Goal: Find specific page/section: Find specific page/section

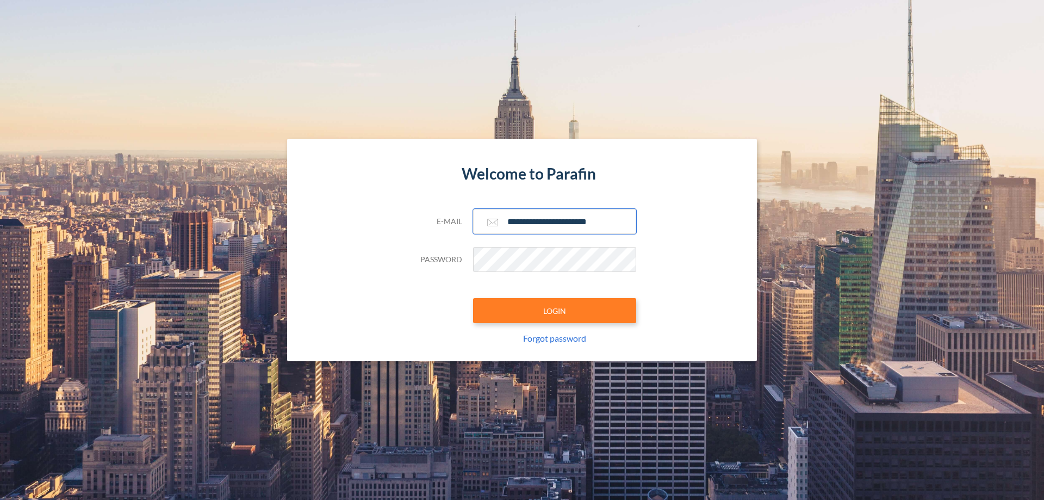
type input "**********"
click at [555, 311] on button "LOGIN" at bounding box center [554, 310] width 163 height 25
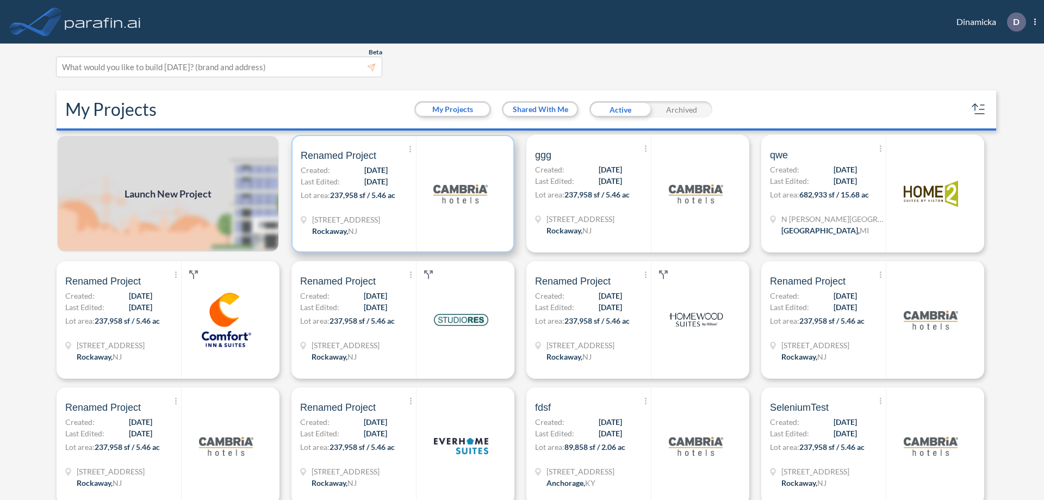
scroll to position [3, 0]
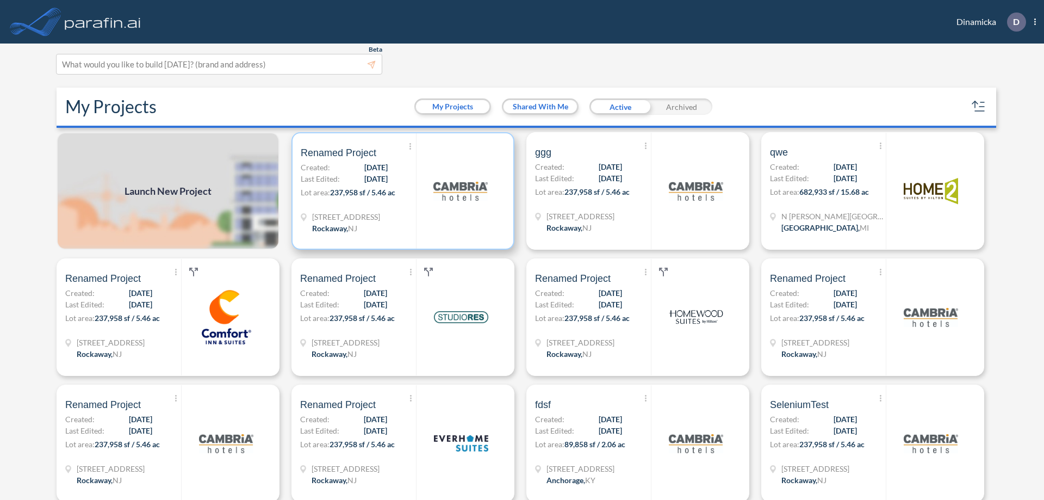
click at [401, 191] on p "Lot area: 237,958 sf / 5.46 ac" at bounding box center [358, 195] width 115 height 16
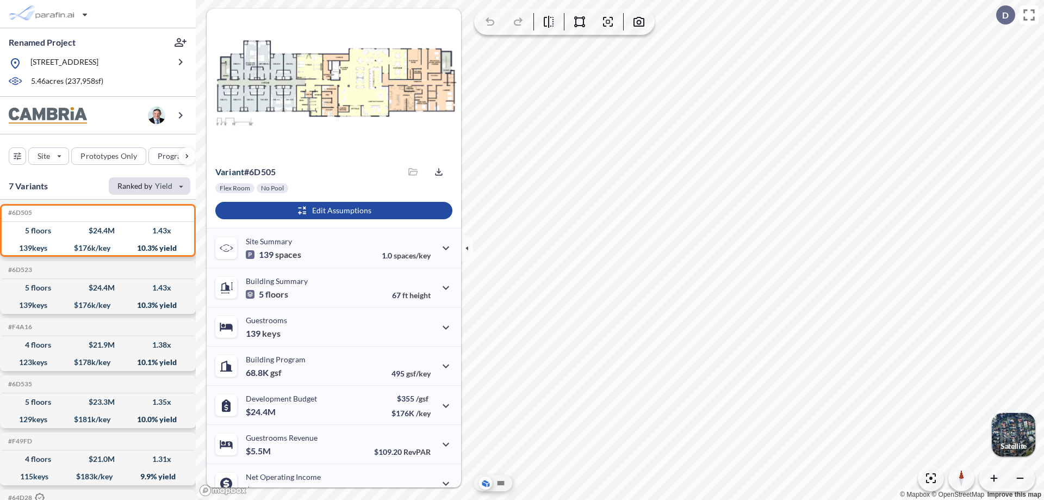
click at [150, 185] on div "button" at bounding box center [150, 185] width 82 height 17
click at [142, 243] on button "Equity Multiple" at bounding box center [142, 242] width 62 height 17
